Goal: Task Accomplishment & Management: Manage account settings

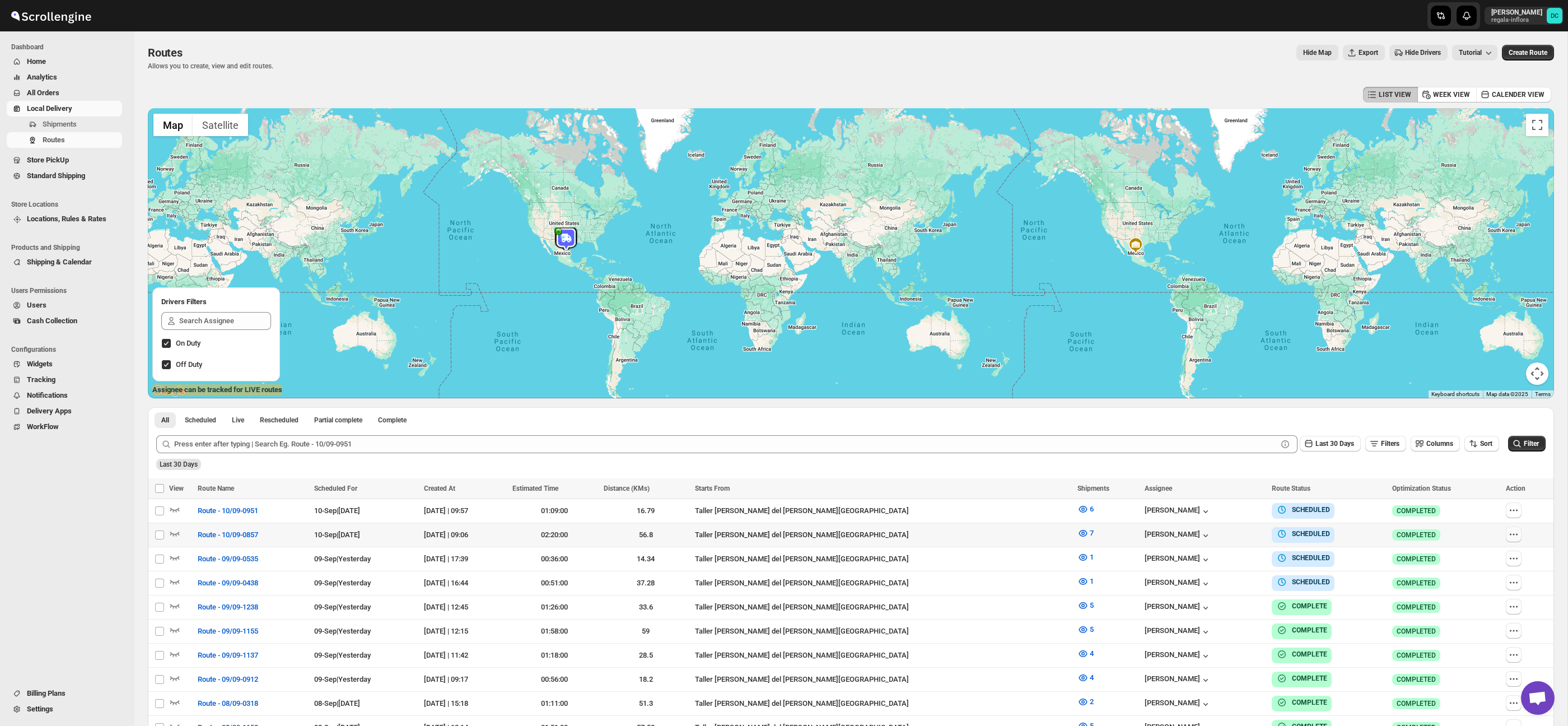
click at [1511, 539] on icon "button" at bounding box center [1514, 534] width 11 height 11
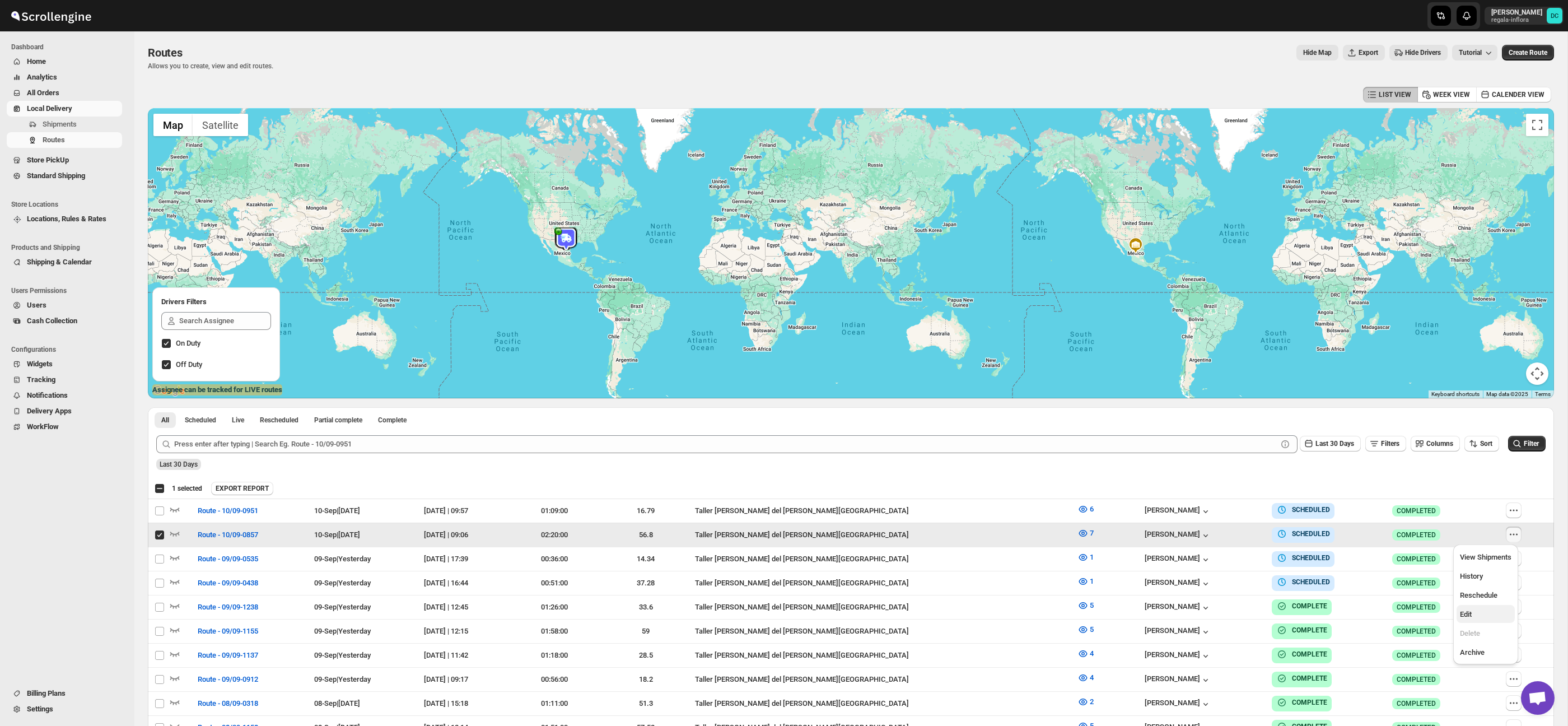
click at [1480, 615] on span "Edit" at bounding box center [1485, 615] width 52 height 11
checkbox input "false"
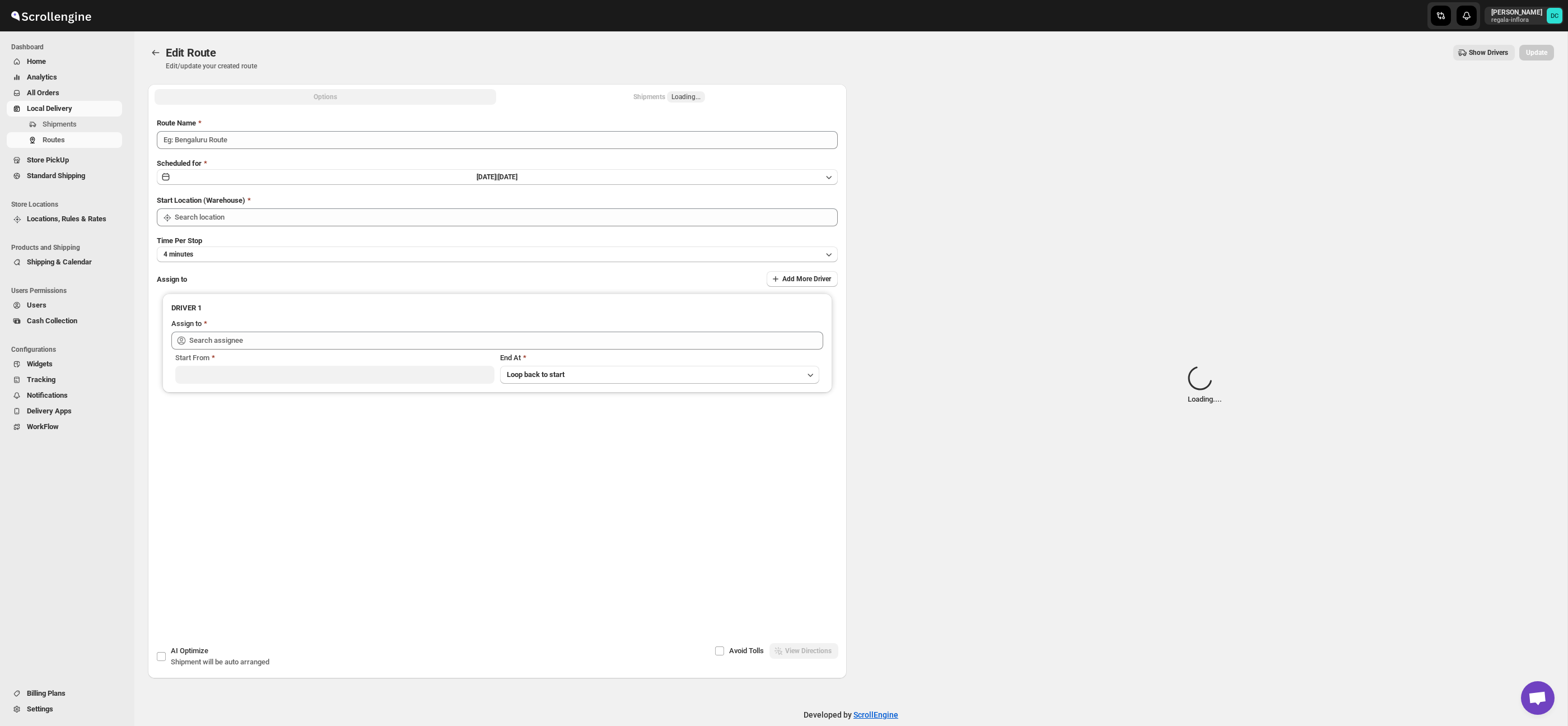
type input "Route - 10/09-0857"
type input "Taller [PERSON_NAME] del [PERSON_NAME][GEOGRAPHIC_DATA]"
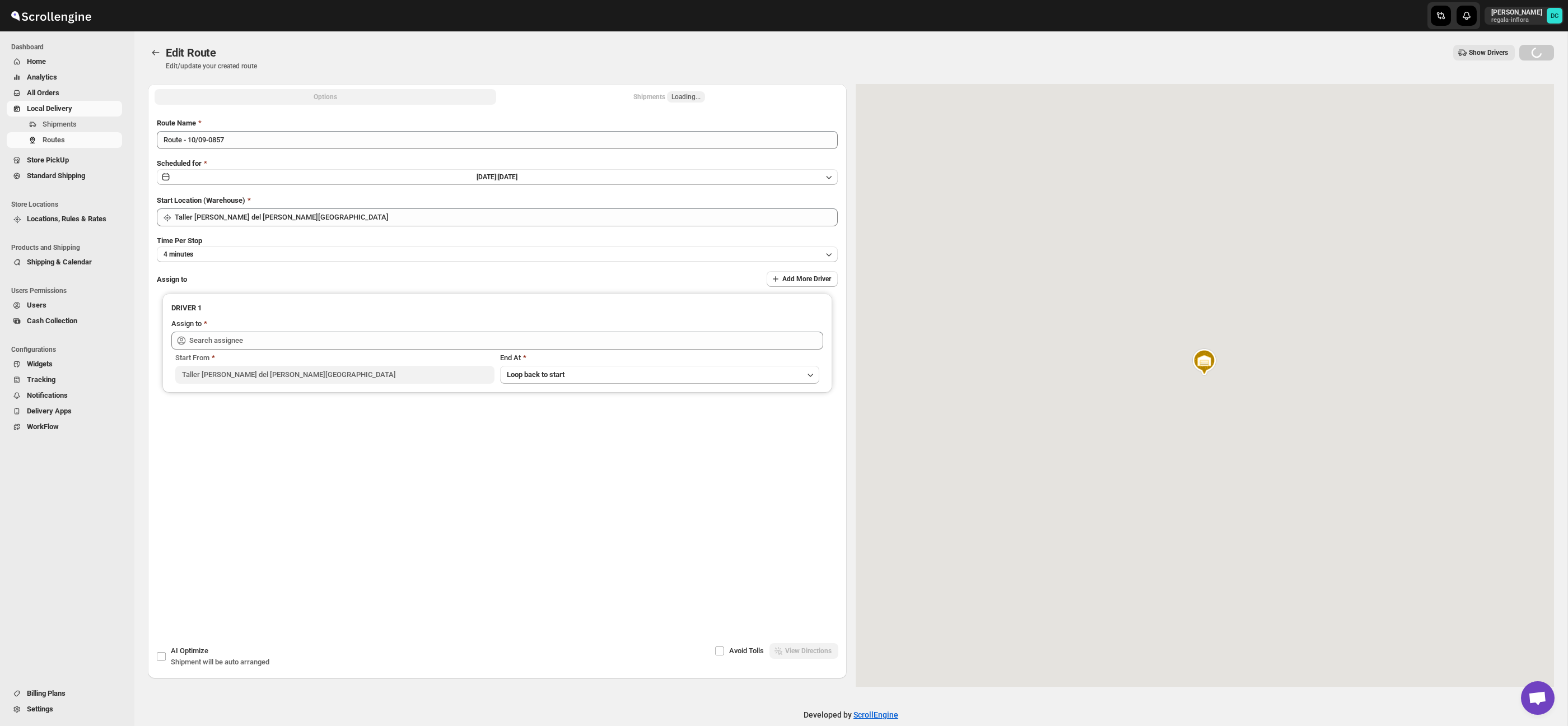
type input "[PERSON_NAME] ([PERSON_NAME][EMAIL_ADDRESS][DOMAIN_NAME])"
click at [690, 96] on span "7" at bounding box center [685, 97] width 13 height 11
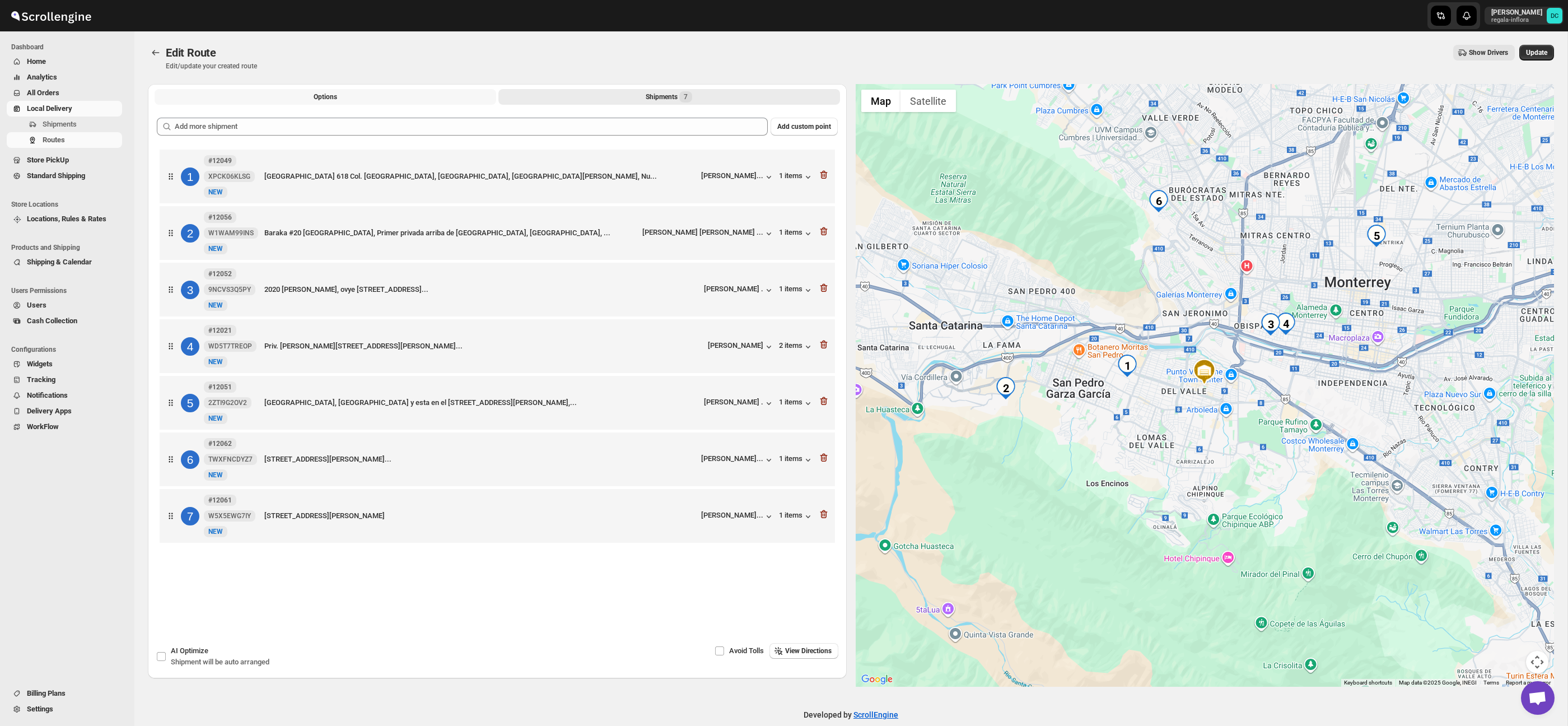
click at [387, 91] on button "Options" at bounding box center [325, 97] width 341 height 16
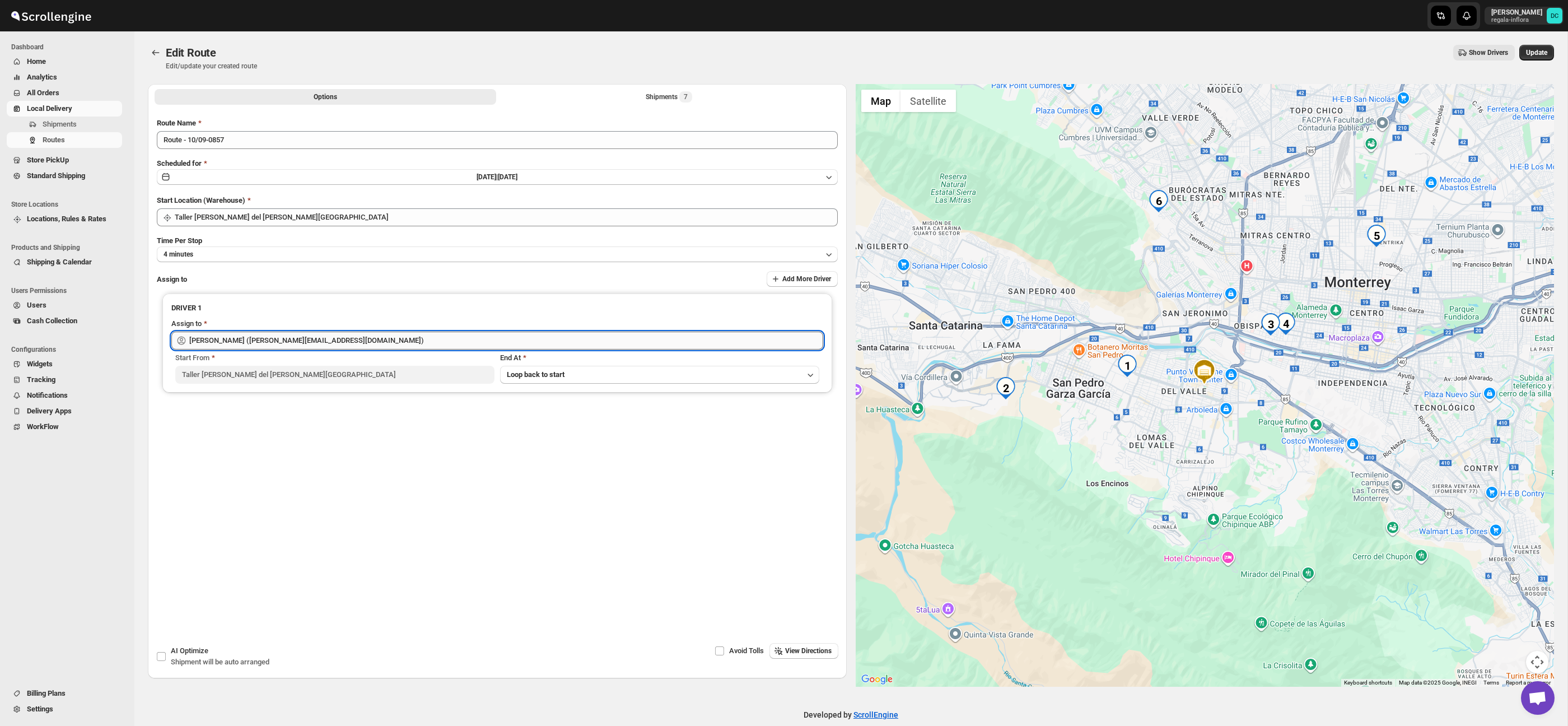
click at [364, 341] on input "[PERSON_NAME] ([PERSON_NAME][EMAIL_ADDRESS][DOMAIN_NAME])" at bounding box center [506, 340] width 634 height 18
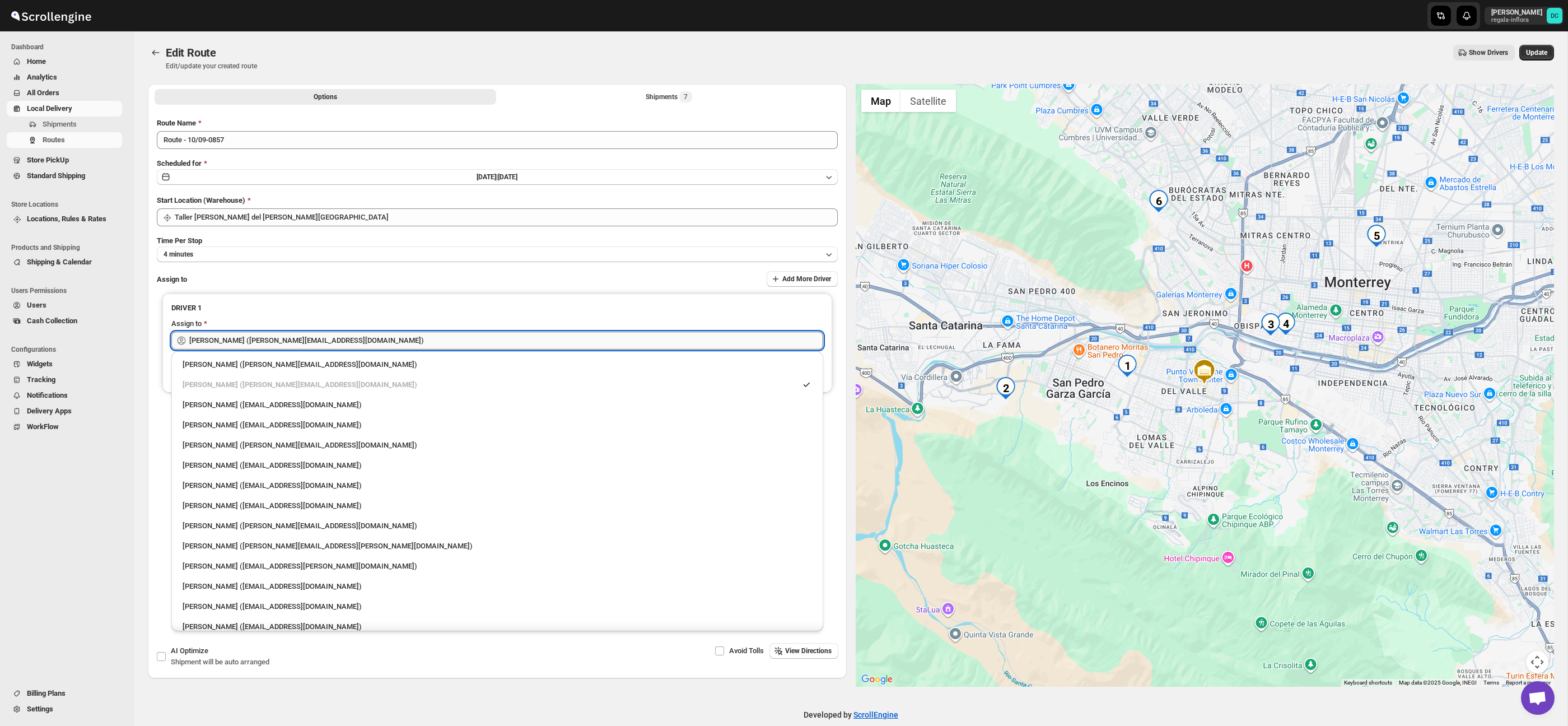
click at [364, 341] on input "[PERSON_NAME] ([PERSON_NAME][EMAIL_ADDRESS][DOMAIN_NAME])" at bounding box center [506, 340] width 634 height 18
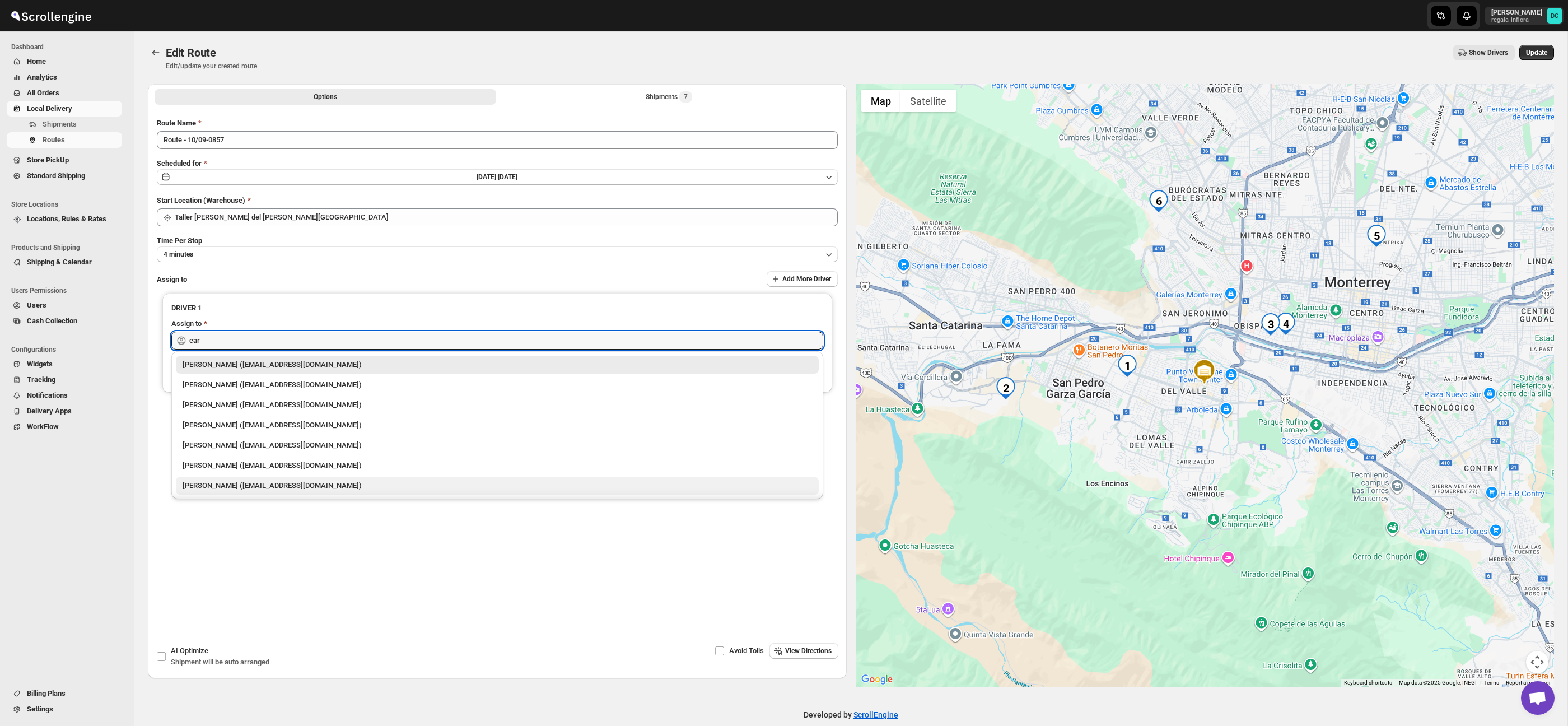
click at [318, 485] on div "[PERSON_NAME] ([EMAIL_ADDRESS][DOMAIN_NAME])" at bounding box center [497, 485] width 629 height 11
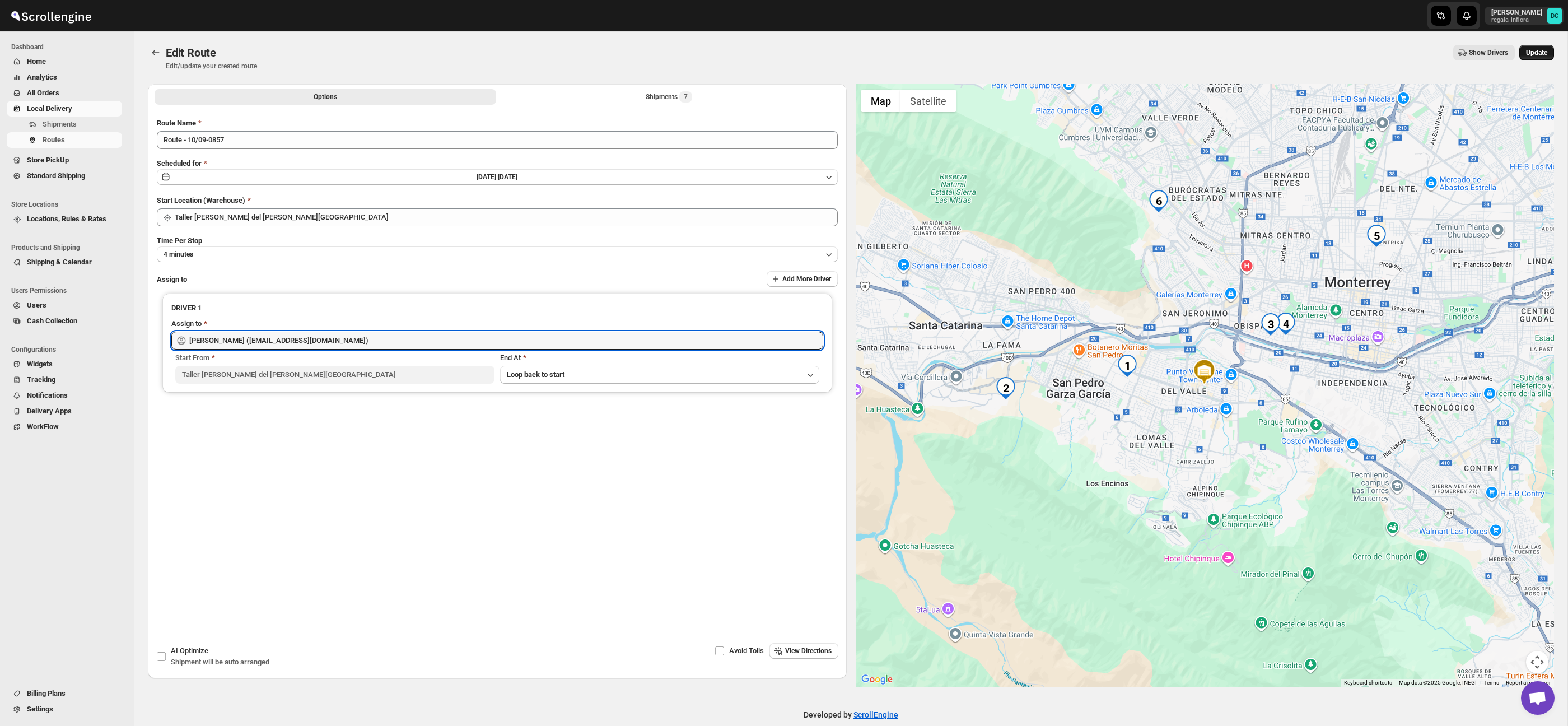
type input "[PERSON_NAME] ([EMAIL_ADDRESS][DOMAIN_NAME])"
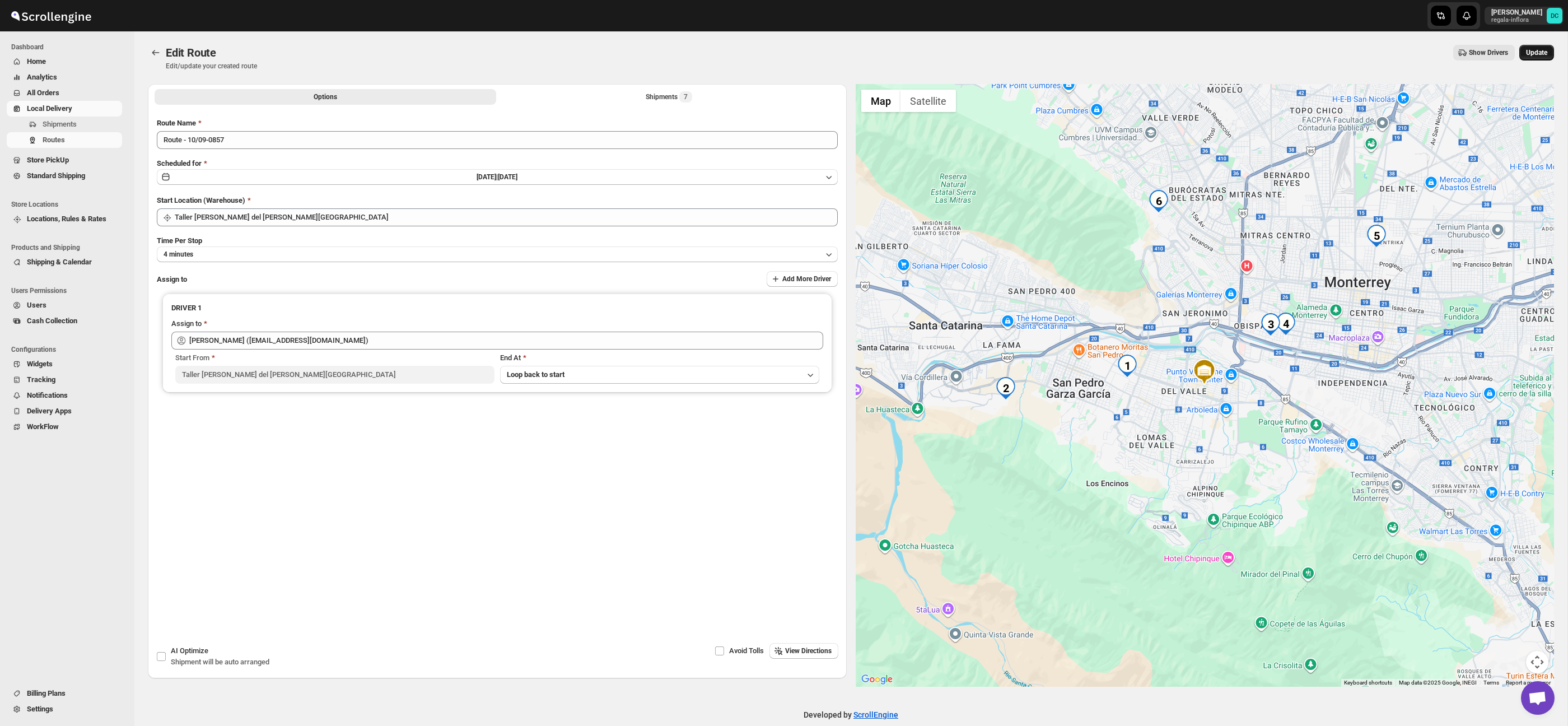
click at [1541, 51] on span "Update" at bounding box center [1536, 52] width 21 height 9
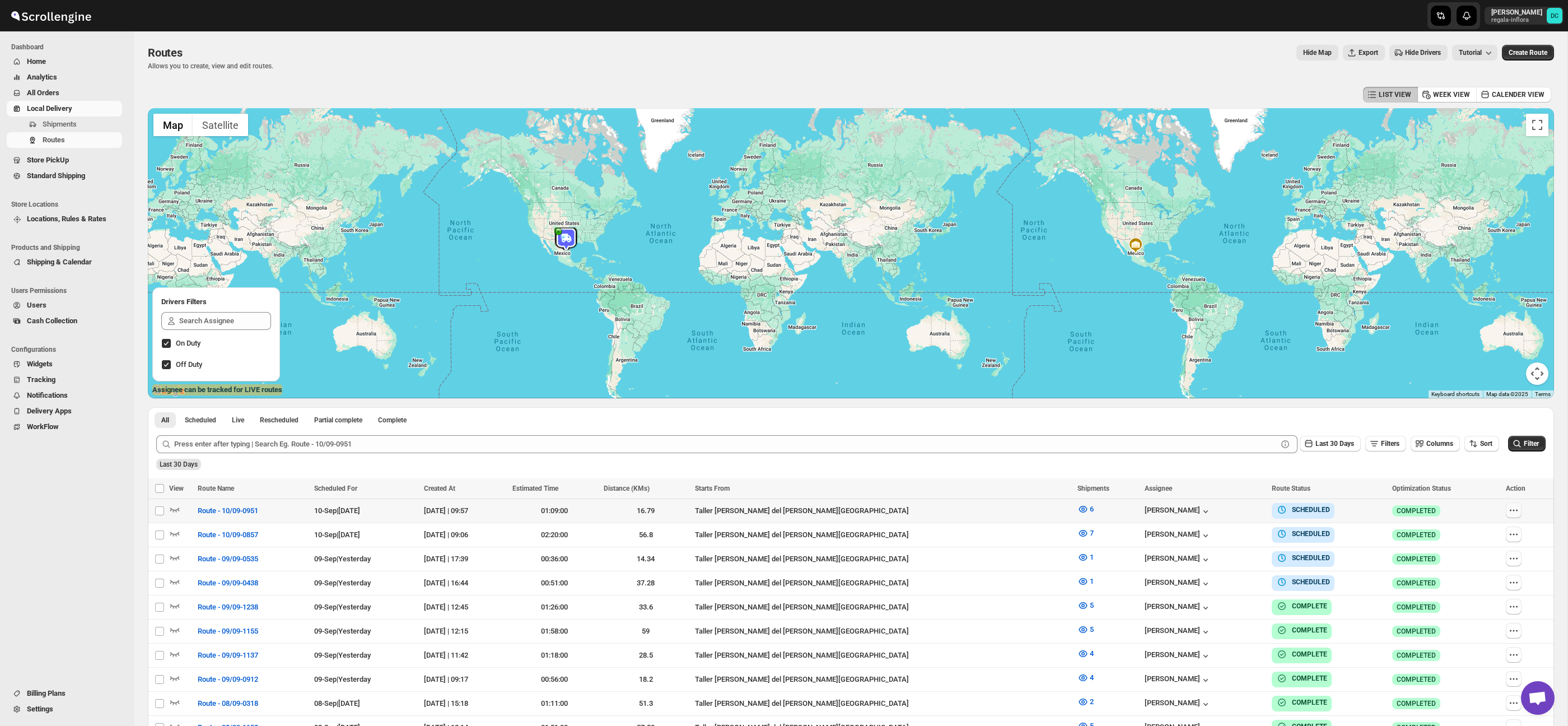
click at [1514, 512] on icon "button" at bounding box center [1514, 510] width 11 height 11
checkbox input "true"
click at [1492, 590] on span "Edit" at bounding box center [1485, 591] width 52 height 11
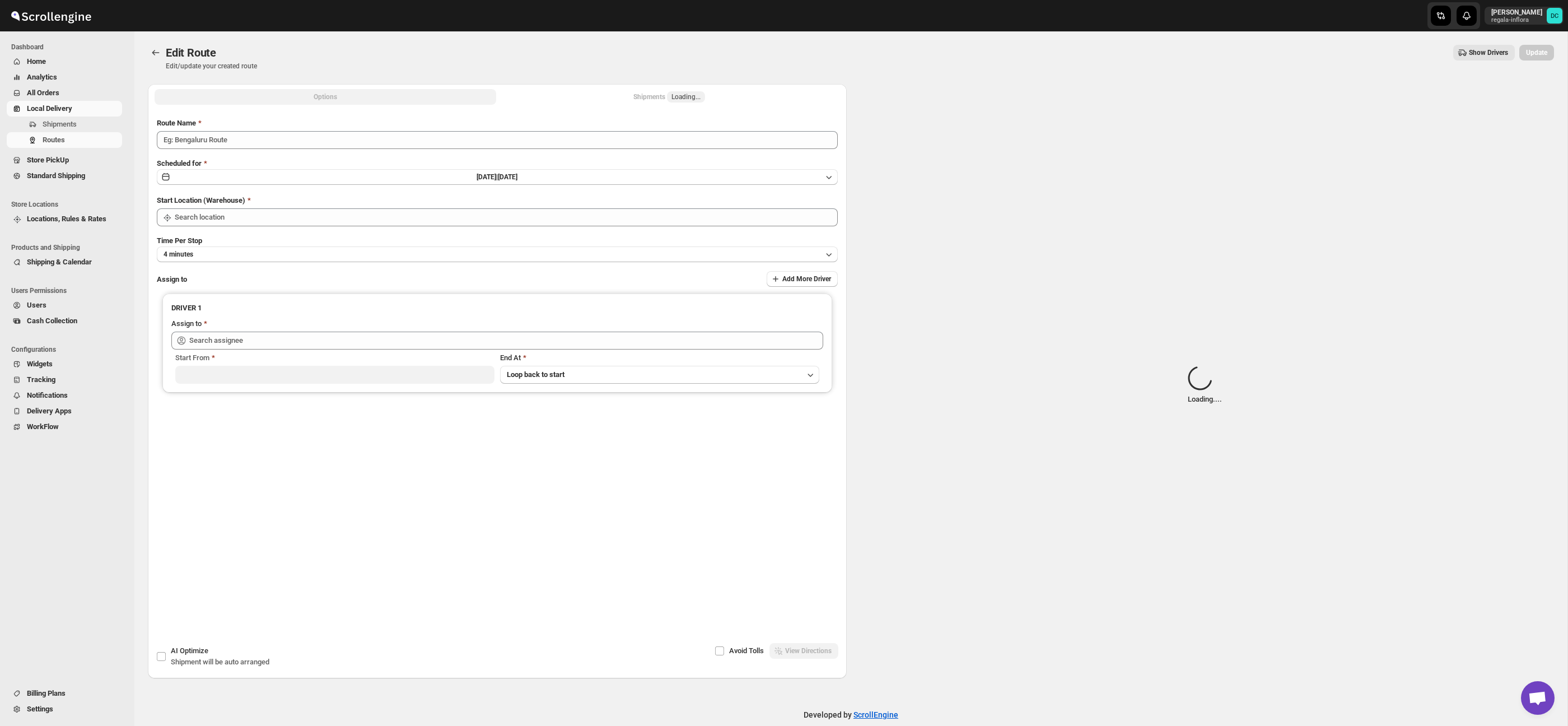
type input "Route - 10/09-0951"
type input "Taller [PERSON_NAME] del [PERSON_NAME][GEOGRAPHIC_DATA]"
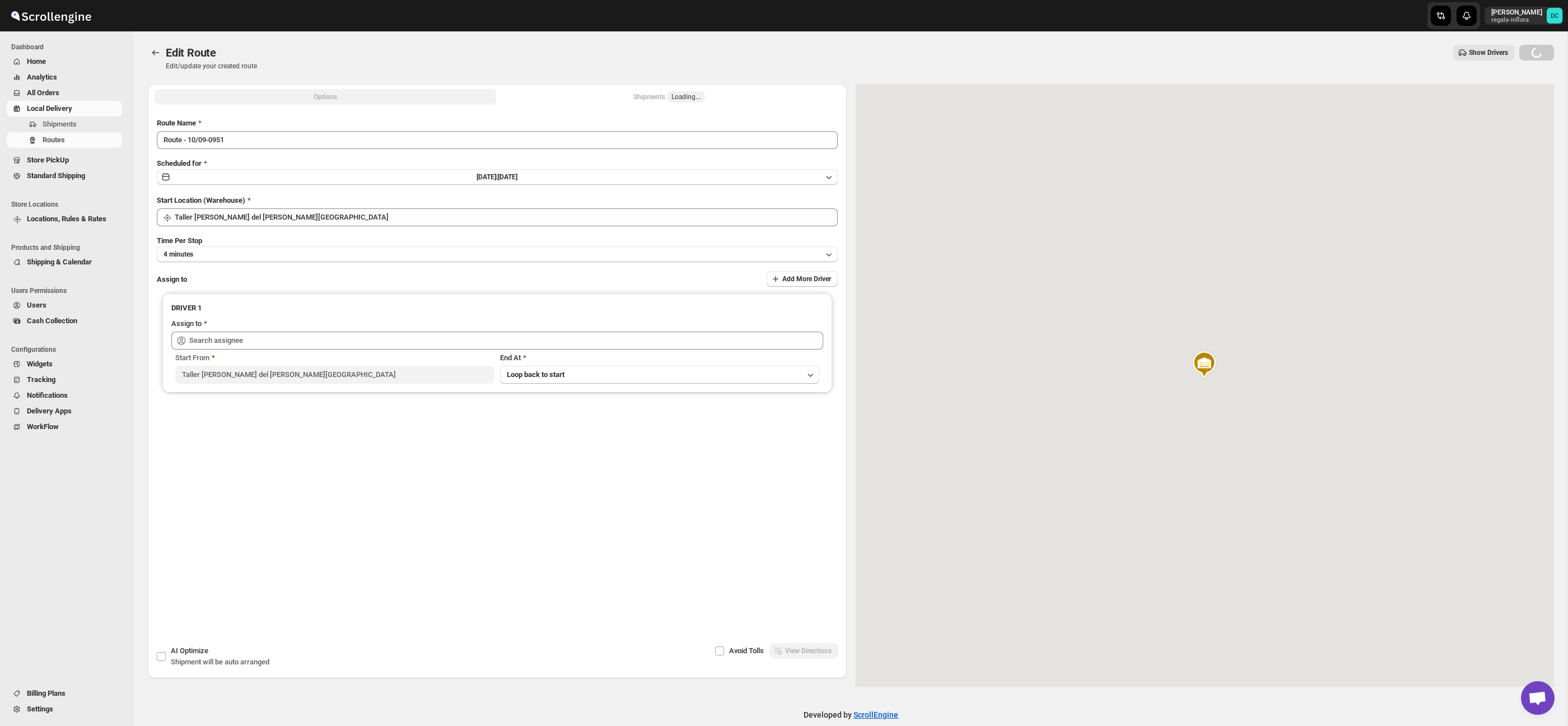
type input "[PERSON_NAME] ([PERSON_NAME][EMAIL_ADDRESS][DOMAIN_NAME])"
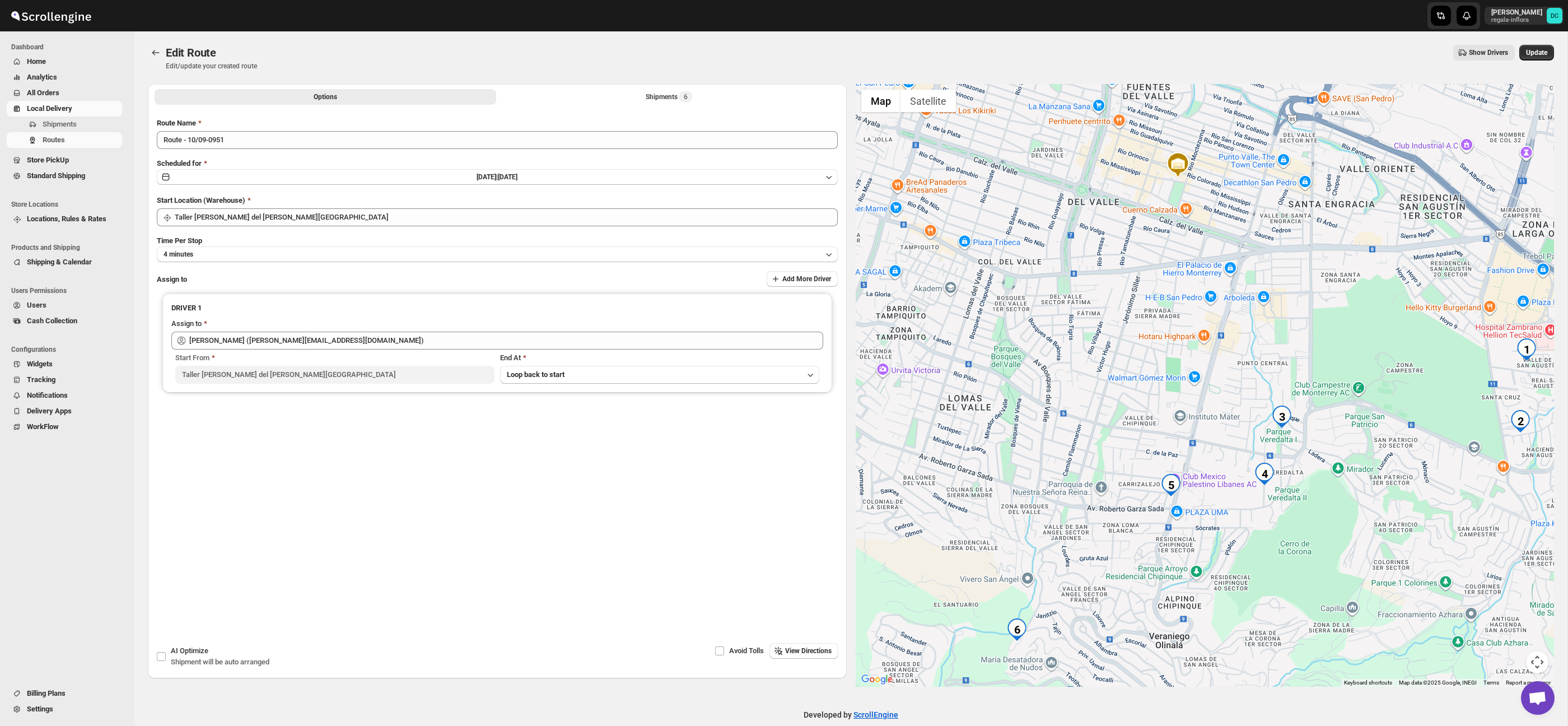
drag, startPoint x: 1012, startPoint y: 418, endPoint x: 1102, endPoint y: 452, distance: 96.2
click at [1101, 451] on div at bounding box center [1205, 386] width 699 height 603
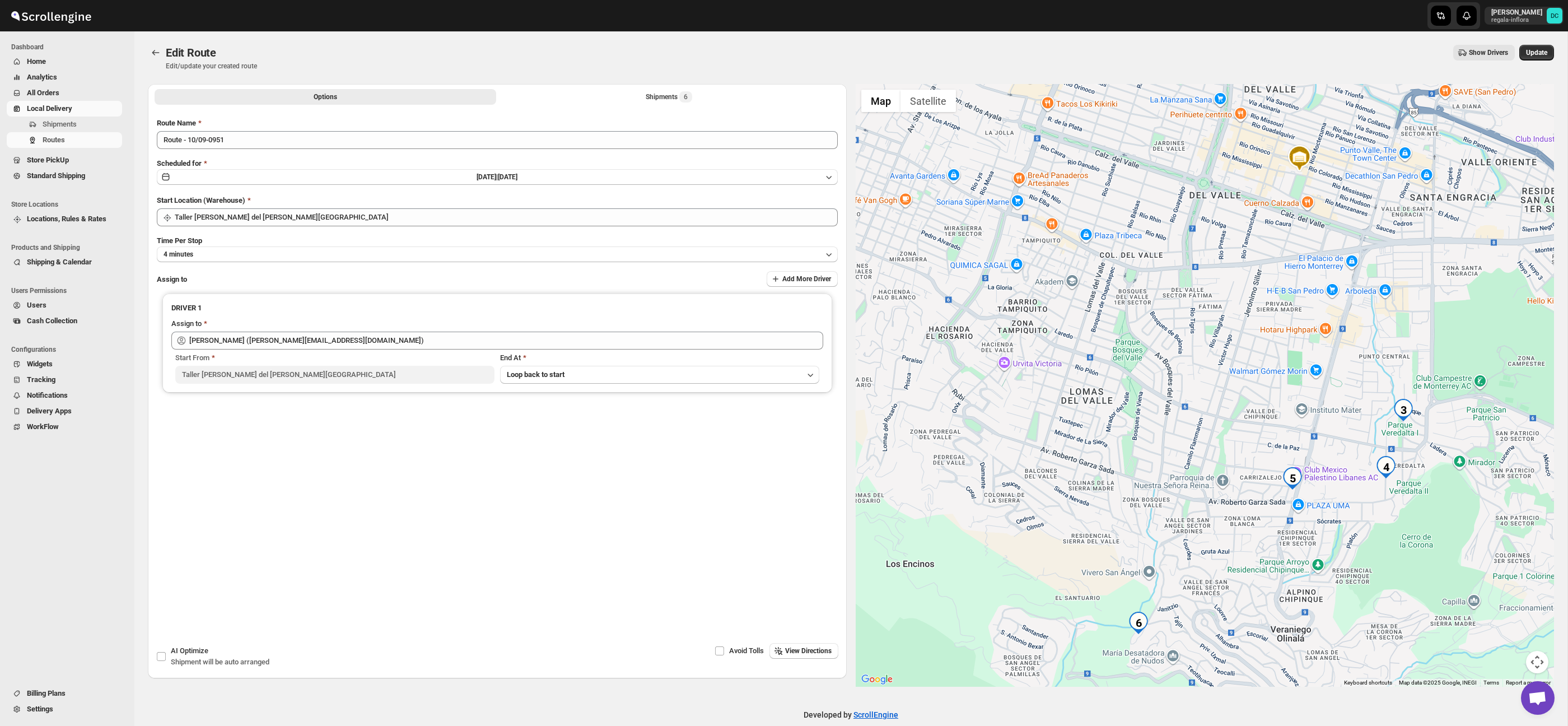
drag, startPoint x: 1085, startPoint y: 449, endPoint x: 1181, endPoint y: 435, distance: 97.0
click at [1172, 435] on div at bounding box center [1205, 386] width 699 height 603
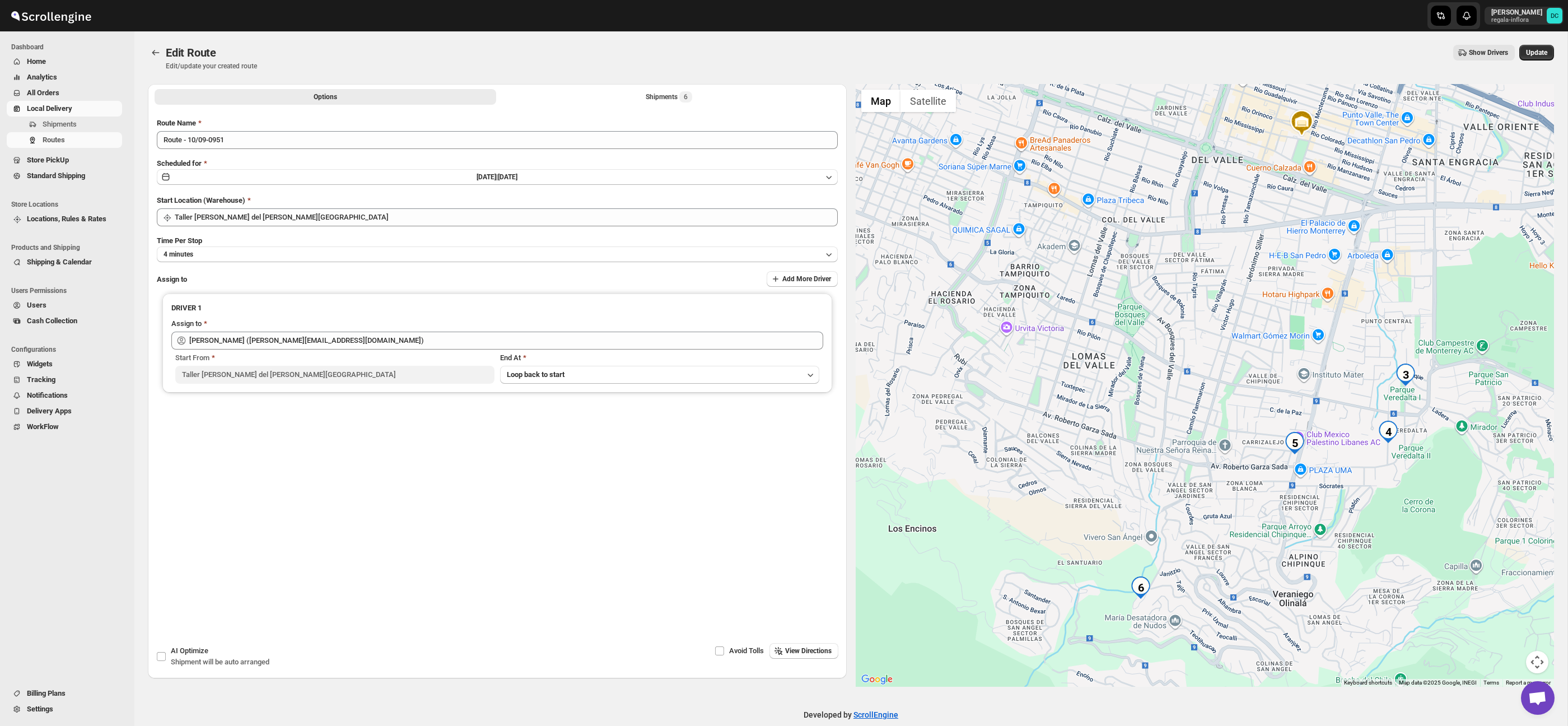
drag, startPoint x: 1233, startPoint y: 457, endPoint x: 1226, endPoint y: 417, distance: 40.6
click at [1226, 417] on div at bounding box center [1205, 386] width 699 height 603
click at [158, 54] on icon "Routes" at bounding box center [156, 52] width 11 height 11
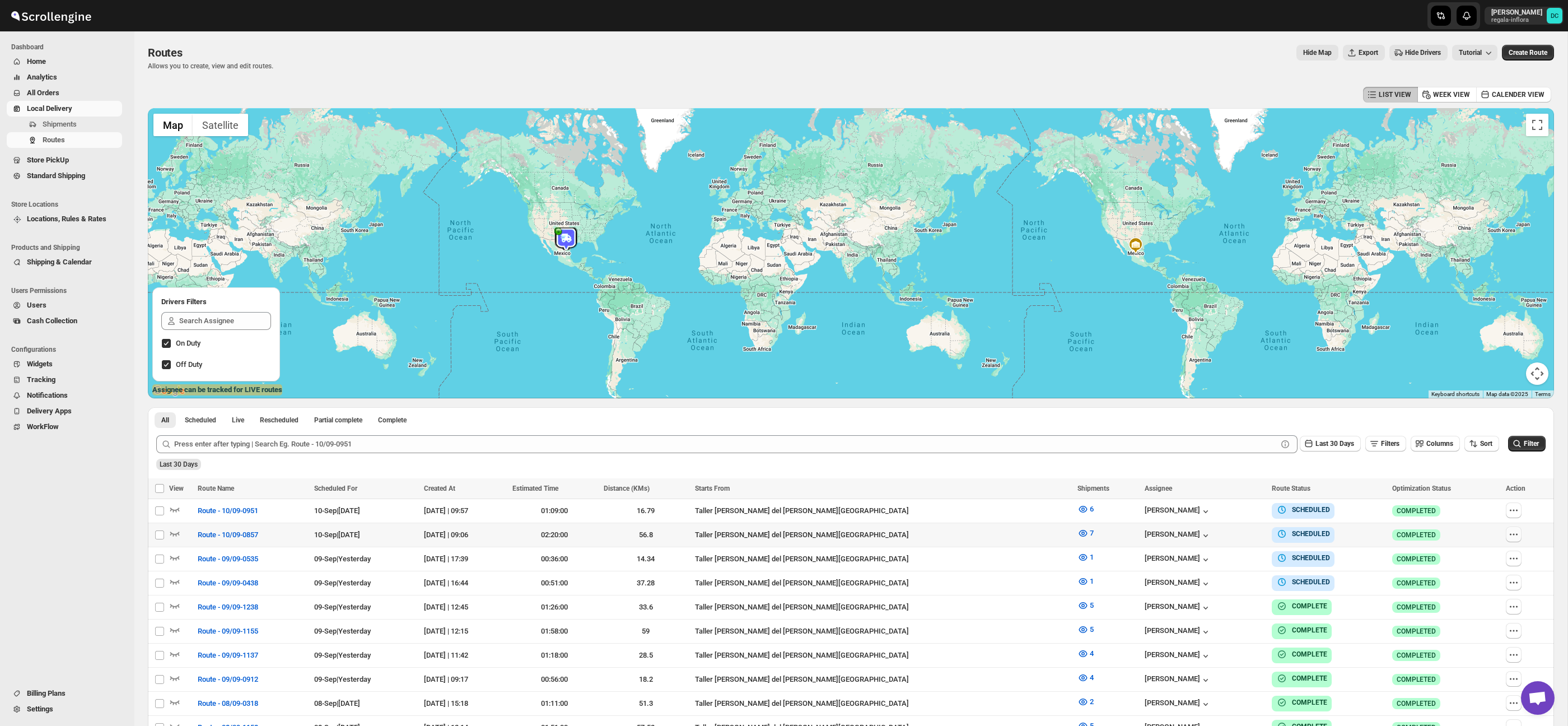
click at [1514, 533] on icon "button" at bounding box center [1514, 534] width 11 height 11
checkbox input "true"
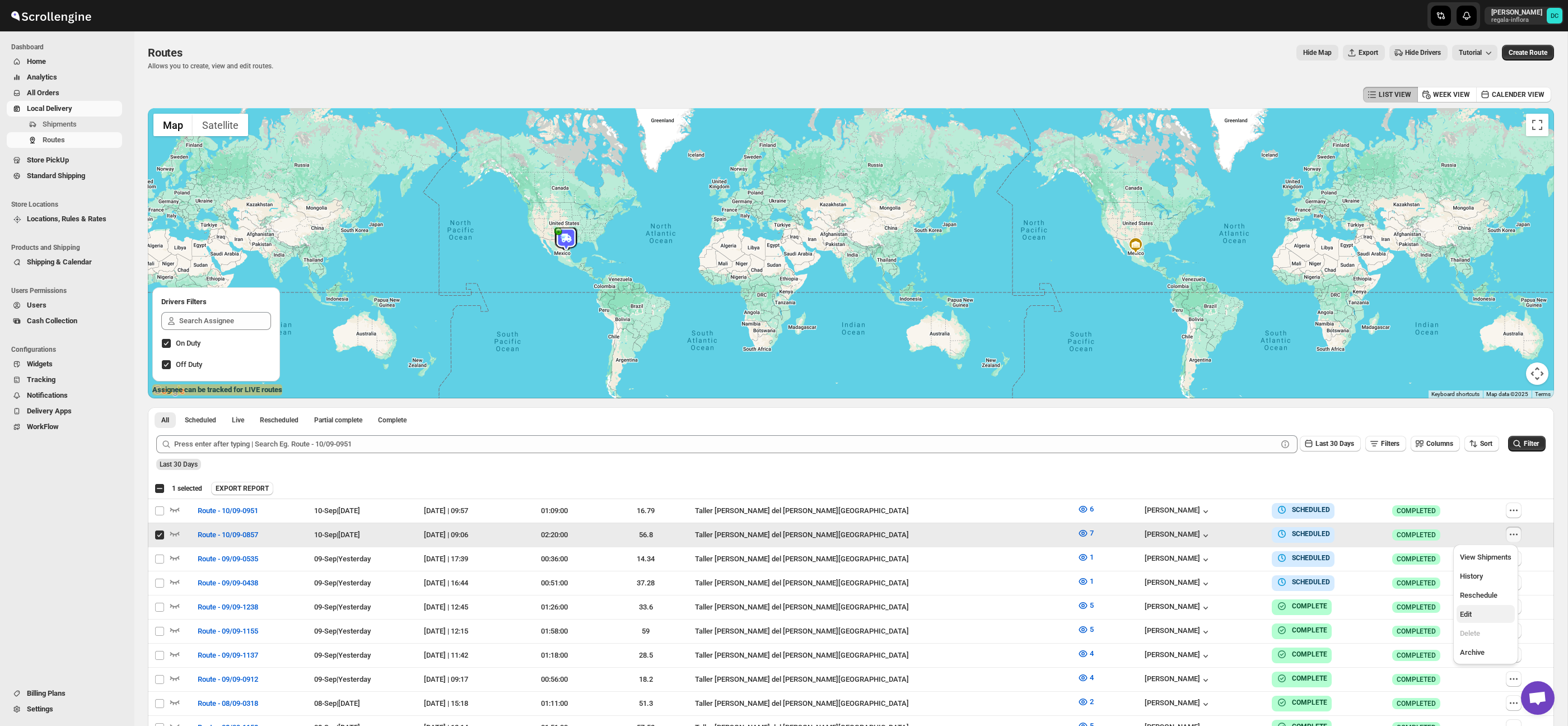
click at [1480, 612] on span "Edit" at bounding box center [1485, 615] width 52 height 11
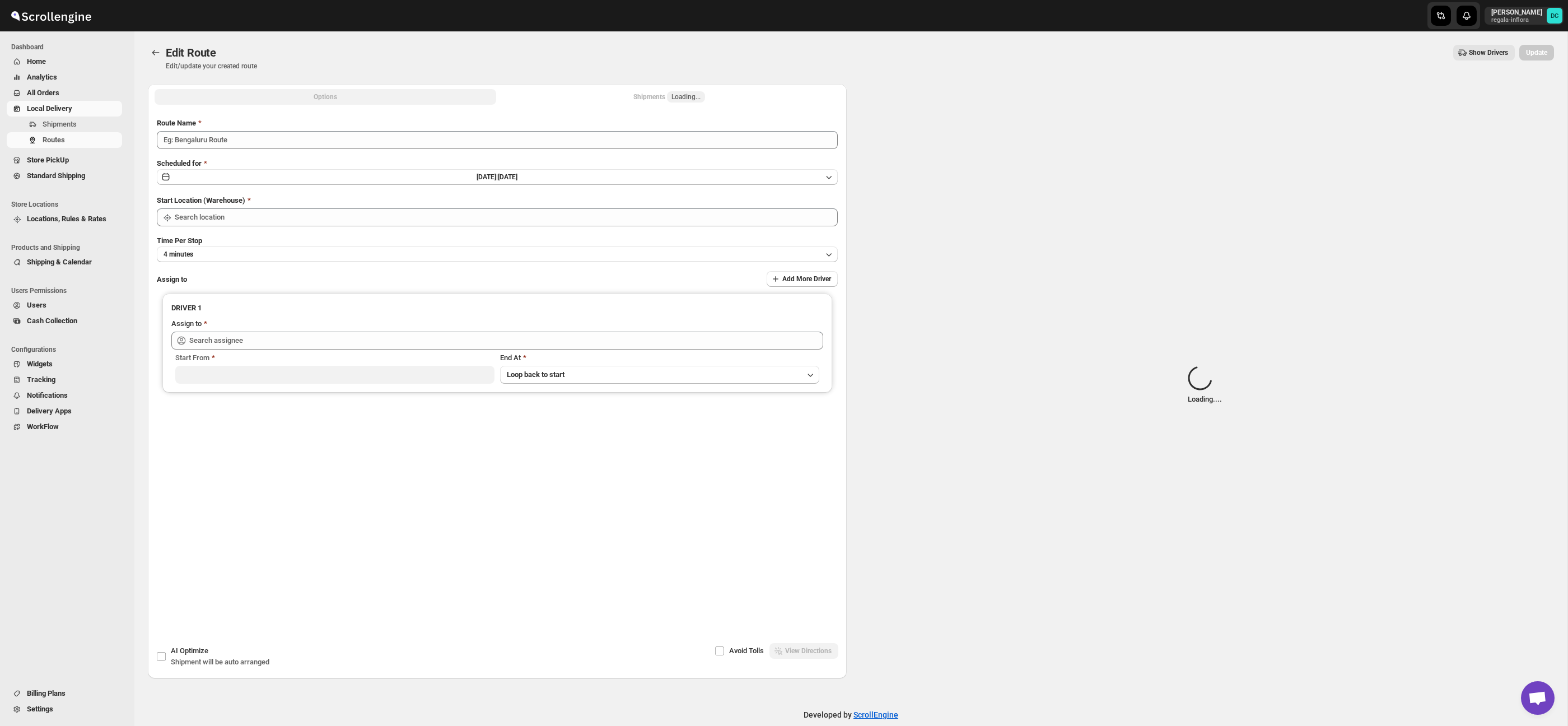
type input "Route - 10/09-0857"
type input "Taller [PERSON_NAME] del [PERSON_NAME][GEOGRAPHIC_DATA]"
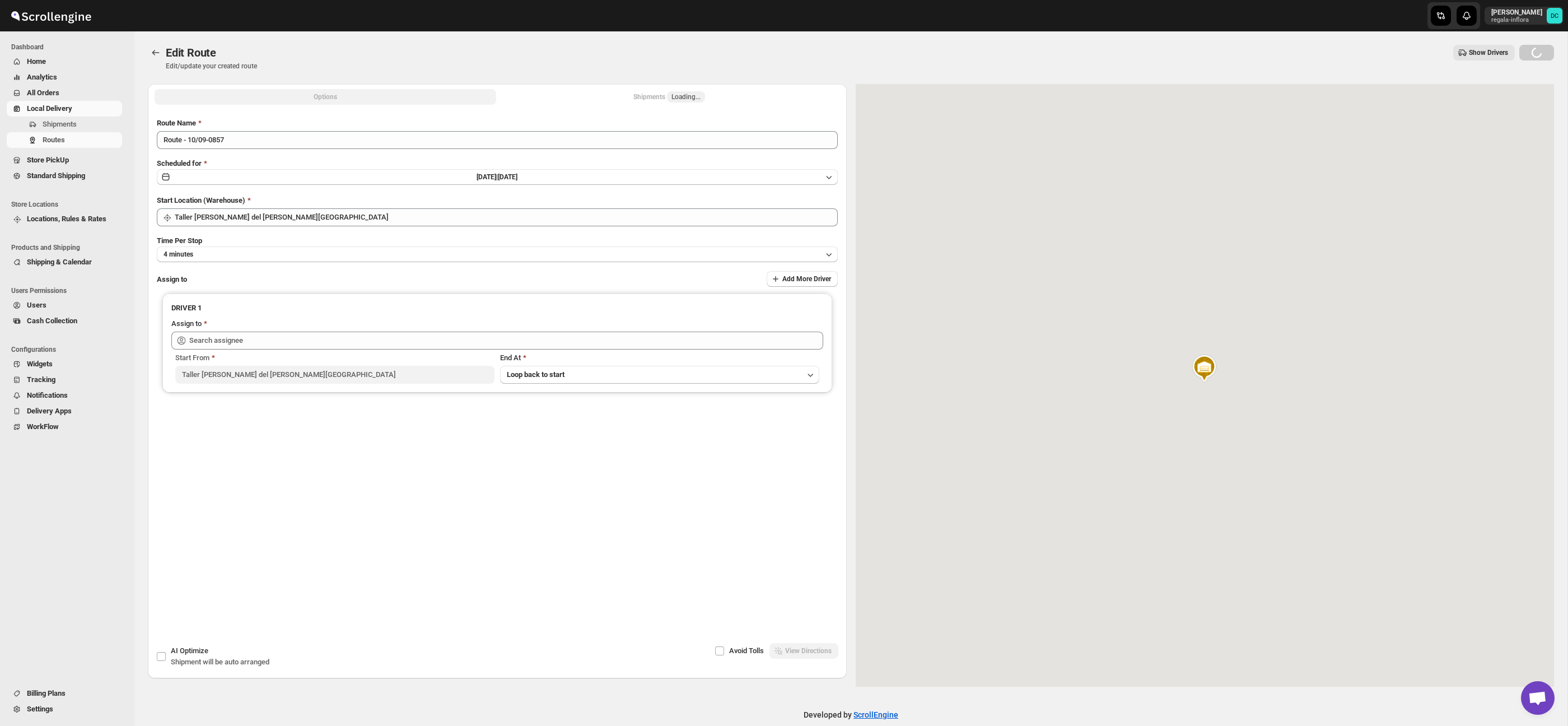
type input "[PERSON_NAME] ([EMAIL_ADDRESS][DOMAIN_NAME])"
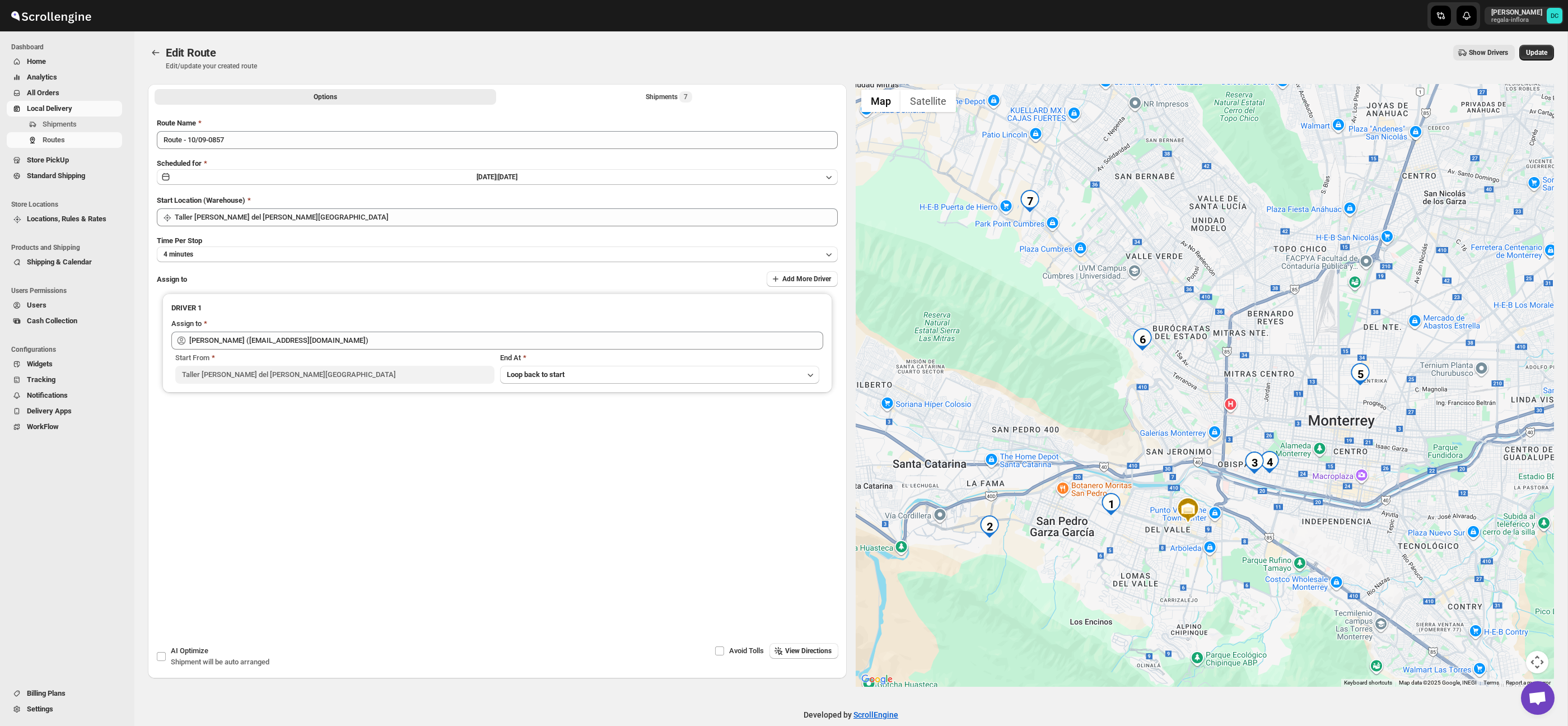
drag, startPoint x: 1276, startPoint y: 406, endPoint x: 1253, endPoint y: 395, distance: 25.5
click at [1245, 396] on div at bounding box center [1205, 386] width 699 height 603
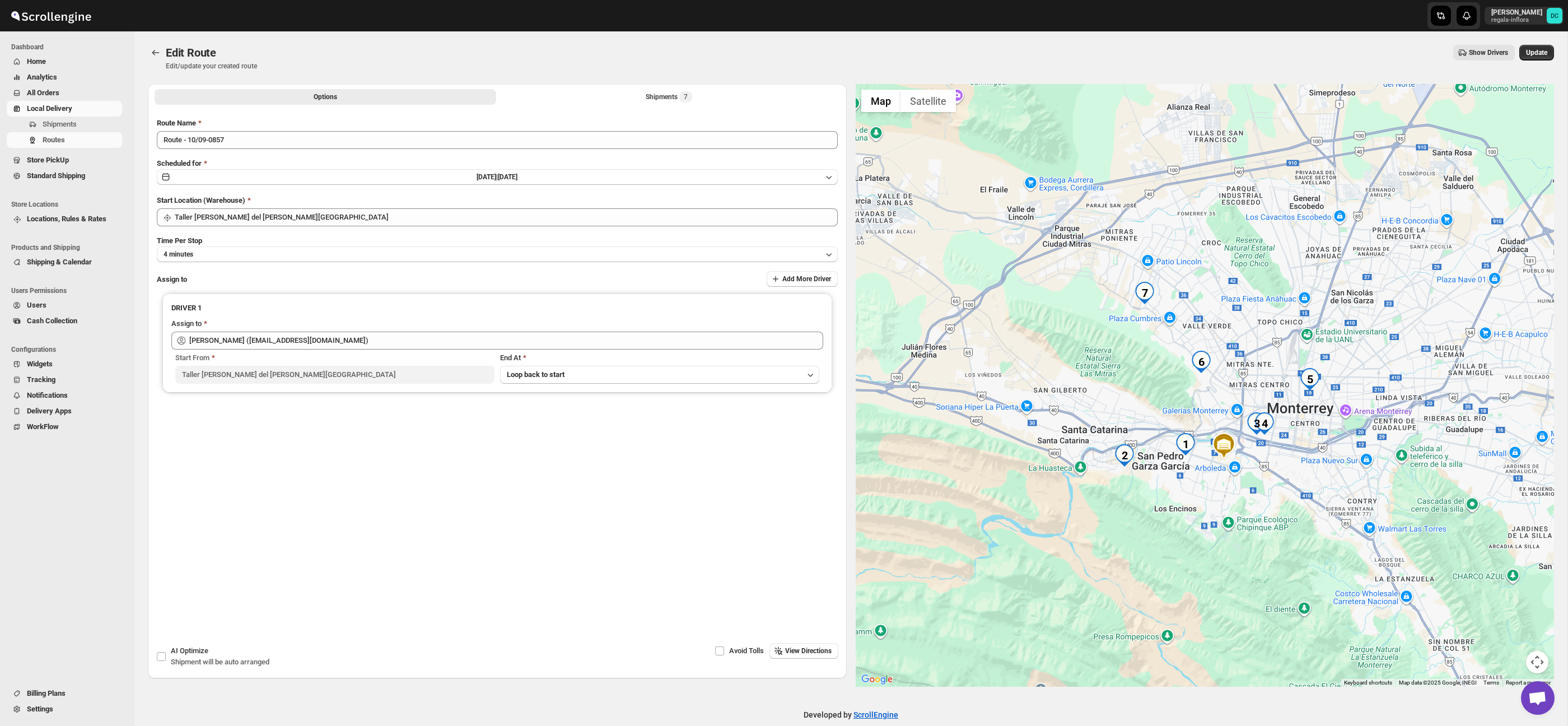
drag, startPoint x: 1276, startPoint y: 376, endPoint x: 1239, endPoint y: 382, distance: 37.5
click at [1240, 382] on div at bounding box center [1205, 386] width 699 height 603
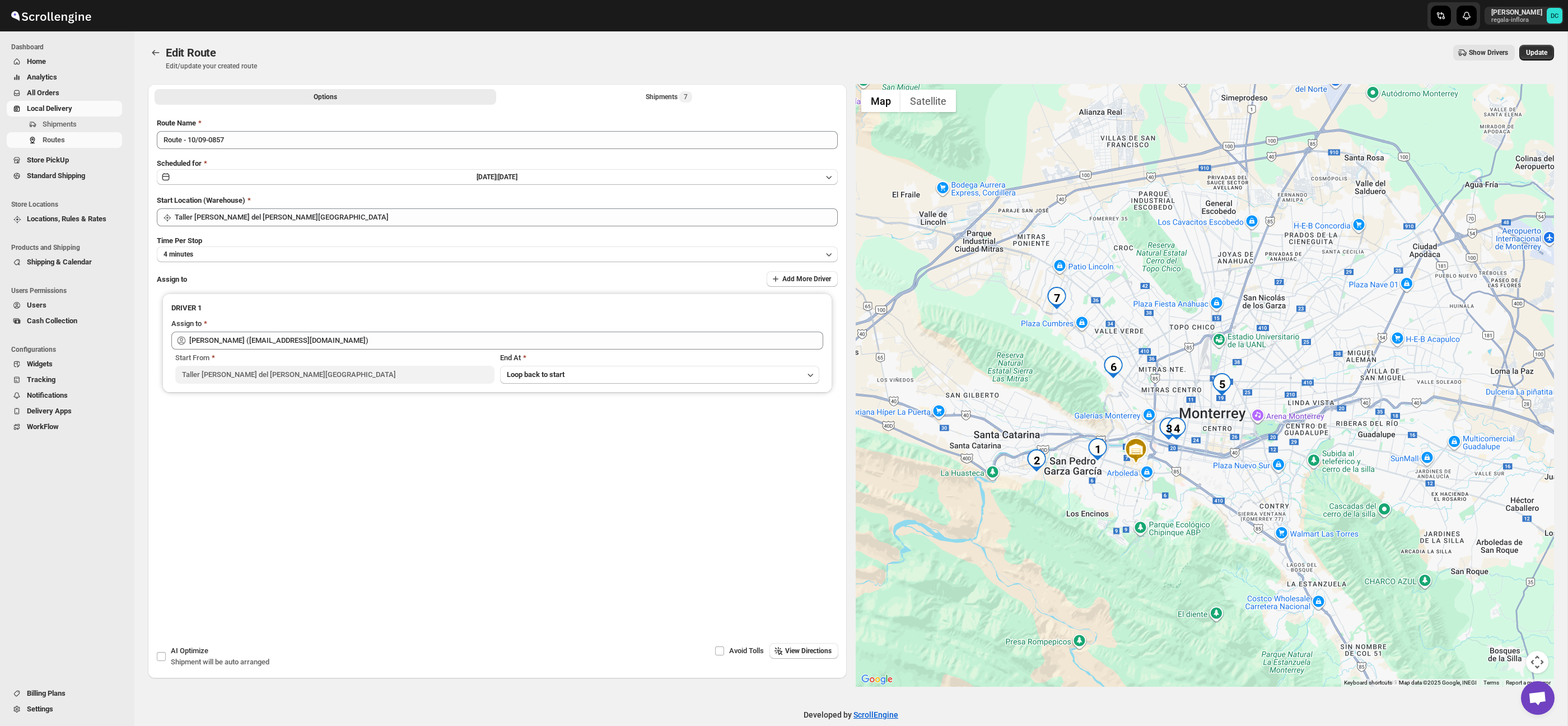
drag, startPoint x: 1343, startPoint y: 416, endPoint x: 1296, endPoint y: 415, distance: 47.0
click at [1296, 415] on div at bounding box center [1205, 386] width 699 height 603
click at [663, 105] on div "Options Shipments 7 More views Options Shipments 7 More views" at bounding box center [497, 96] width 699 height 24
click at [680, 100] on div "Shipments 7" at bounding box center [669, 97] width 46 height 11
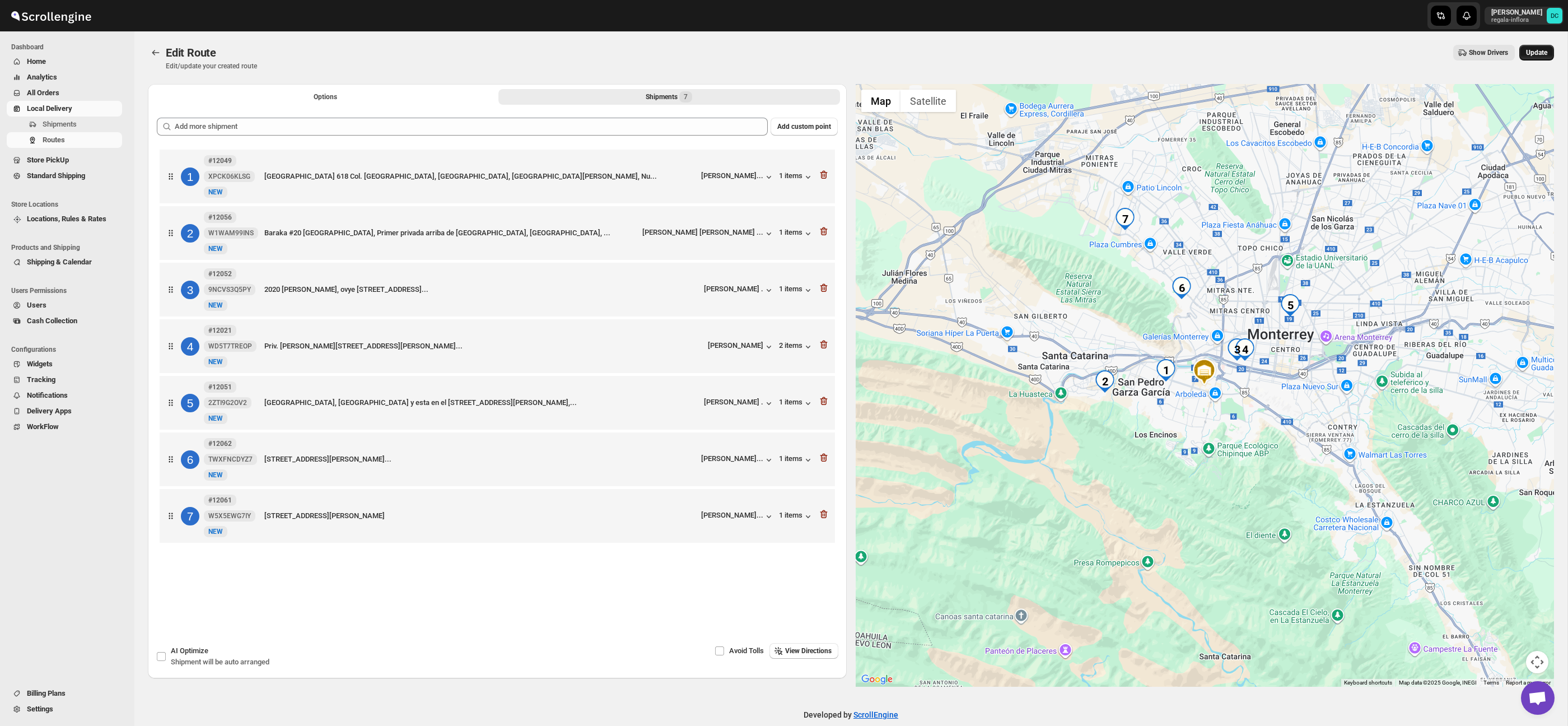
click at [1535, 46] on button "Update" at bounding box center [1536, 53] width 35 height 16
